Goal: Task Accomplishment & Management: Use online tool/utility

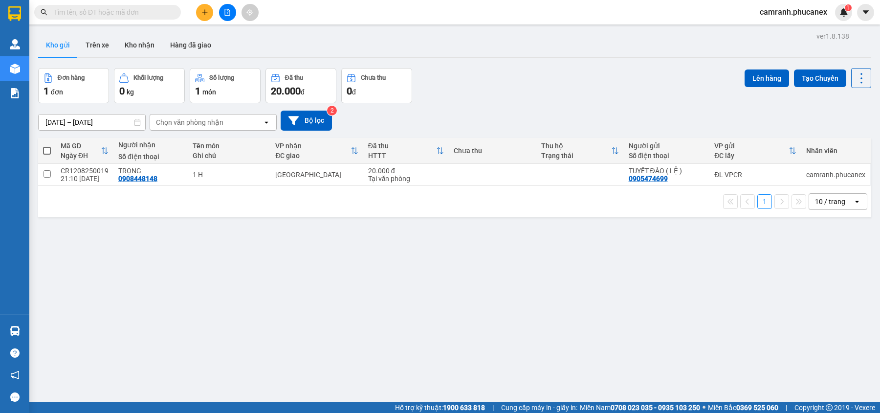
click at [108, 14] on input "text" at bounding box center [111, 12] width 115 height 11
paste input "Q11208250143"
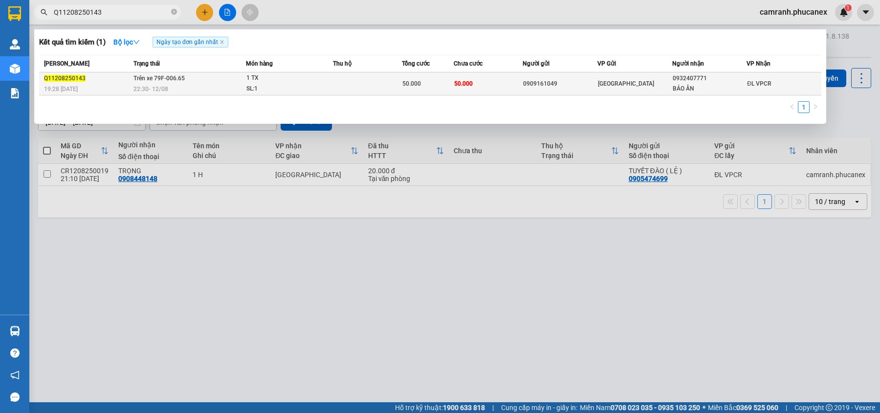
type input "Q11208250143"
click at [287, 82] on div "1 TX" at bounding box center [282, 78] width 73 height 11
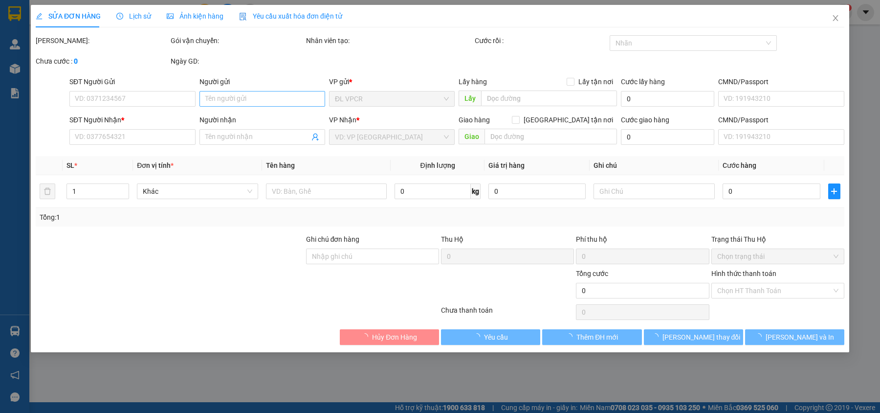
type input "0909161049"
type input "0932407771"
type input "BẢO ÂN"
type input "50.000"
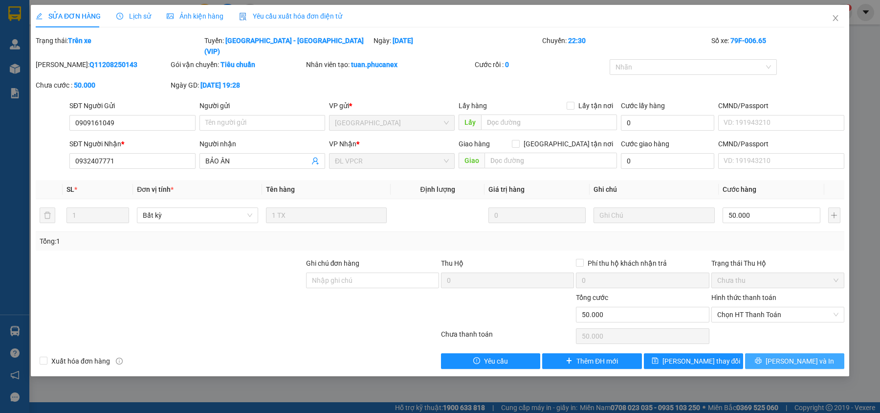
click at [821, 356] on button "[PERSON_NAME] và In" at bounding box center [794, 361] width 99 height 16
